Goal: Find specific page/section: Find specific page/section

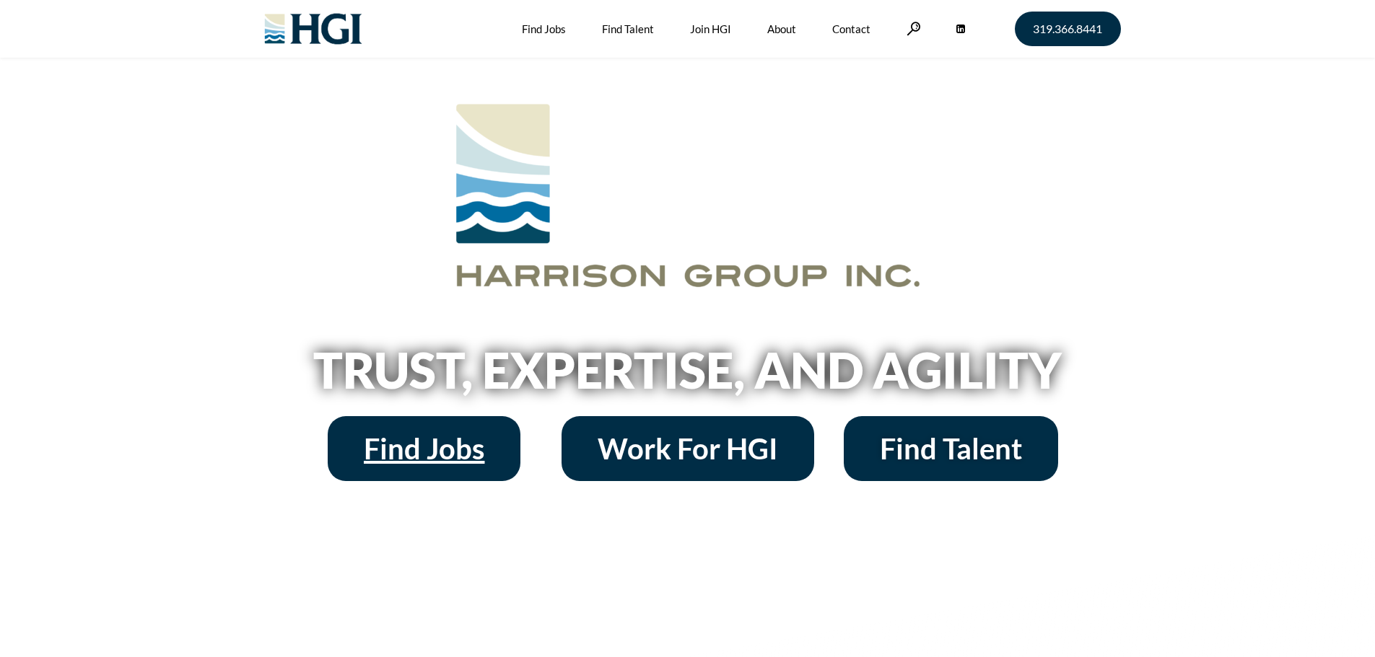
click at [479, 450] on span "Find Jobs" at bounding box center [424, 448] width 121 height 29
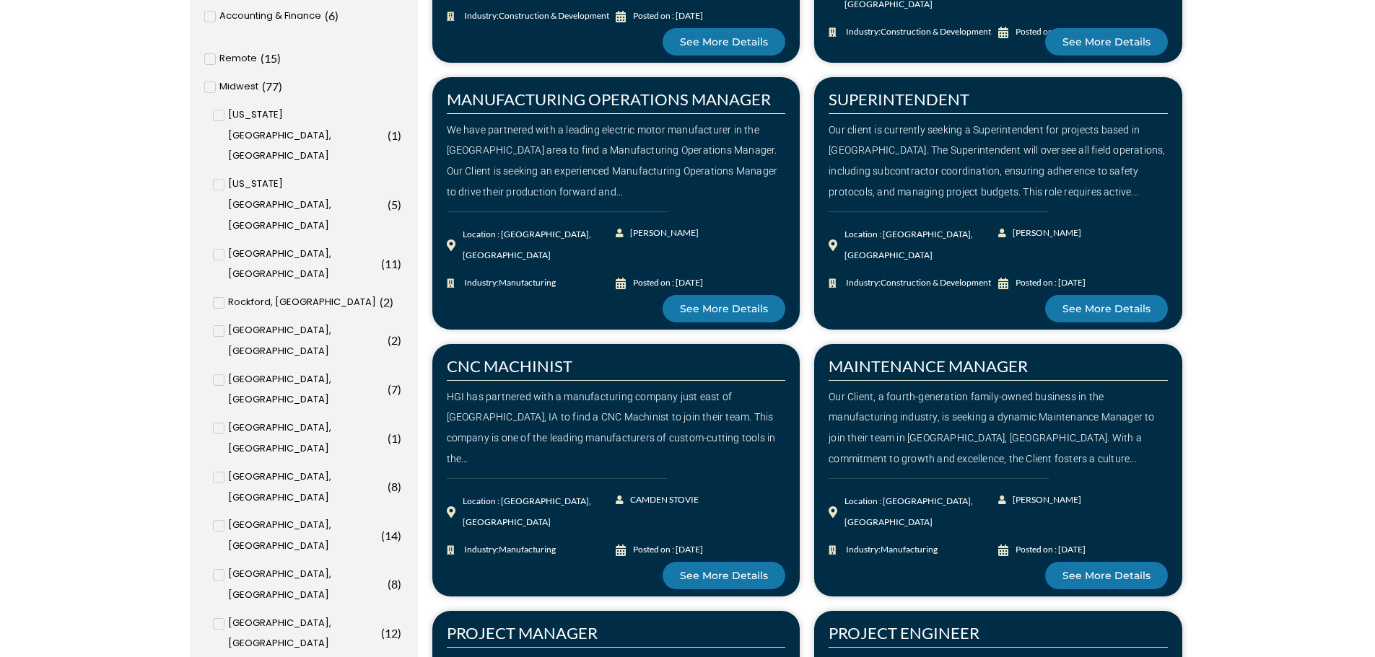
scroll to position [794, 0]
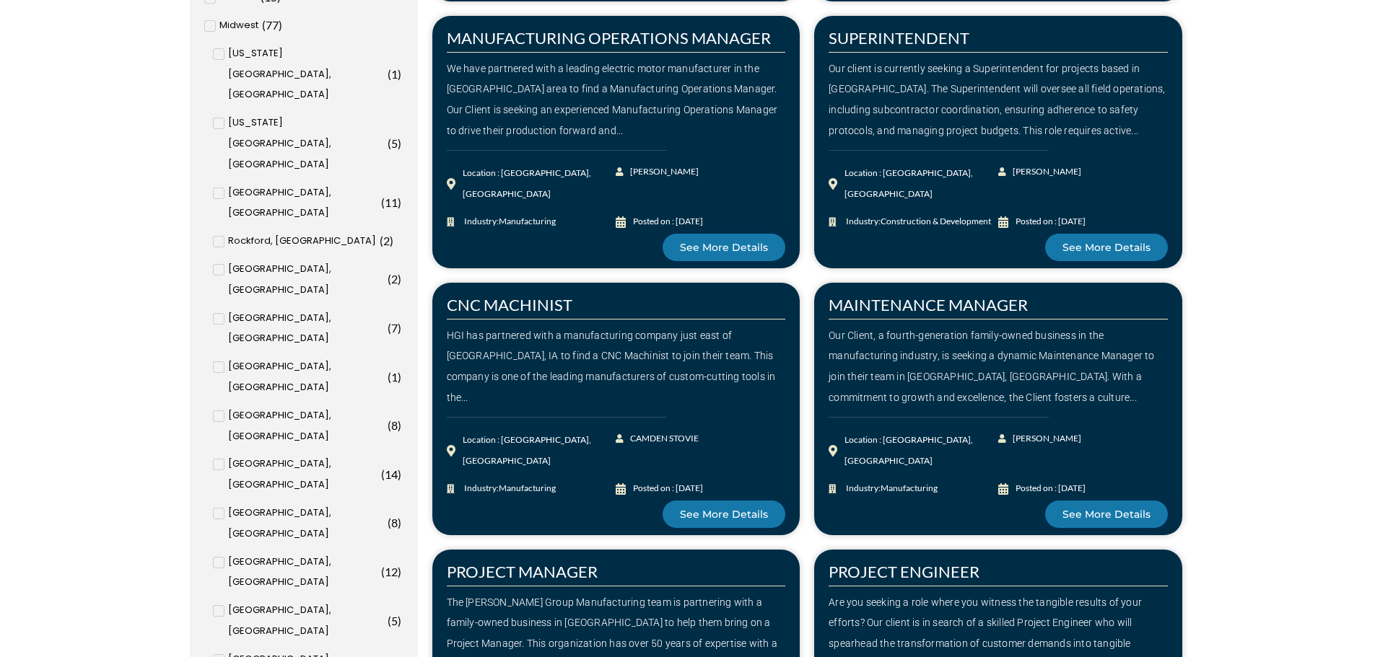
click at [220, 412] on icon at bounding box center [219, 416] width 5 height 9
click at [0, 0] on input "Cedar Rapids, IA ( 8 )" at bounding box center [0, 0] width 0 height 0
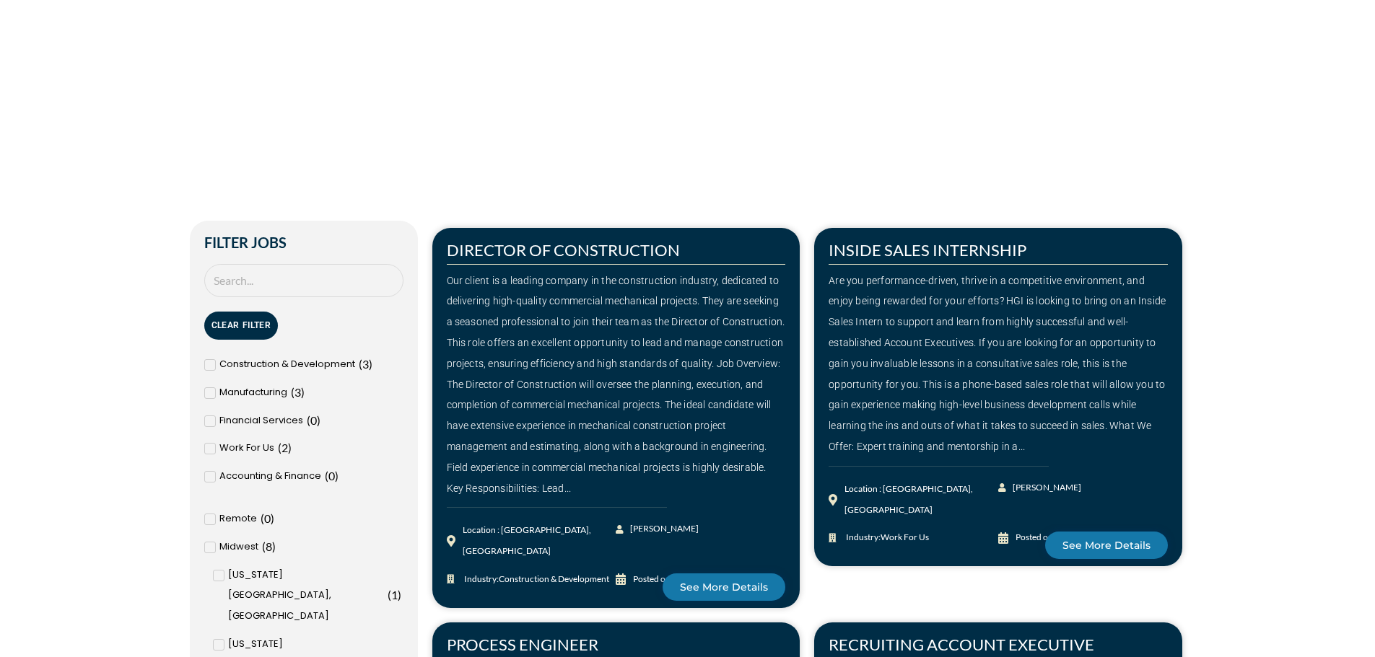
scroll to position [43, 0]
